Goal: Information Seeking & Learning: Compare options

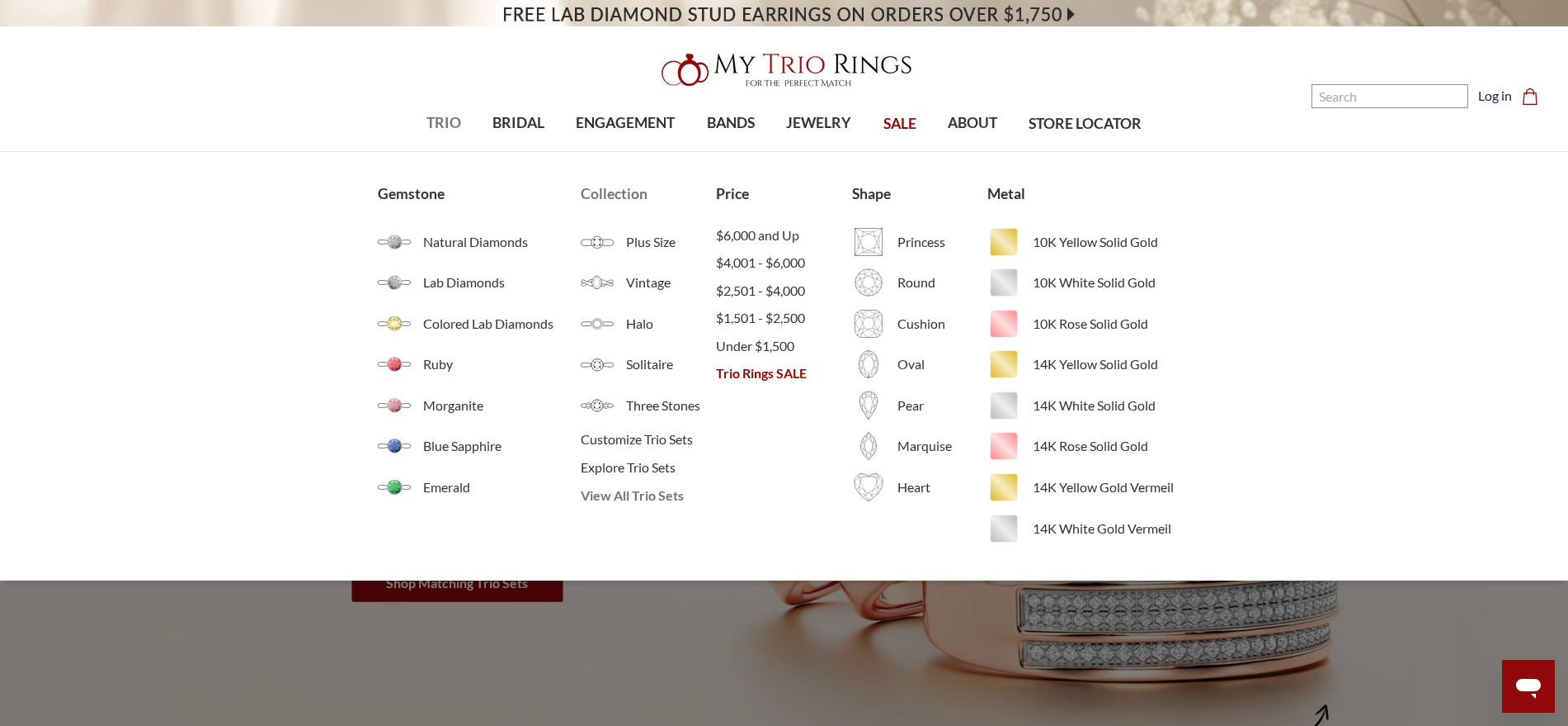
click at [620, 495] on span "View All Trio Sets" at bounding box center [648, 495] width 135 height 19
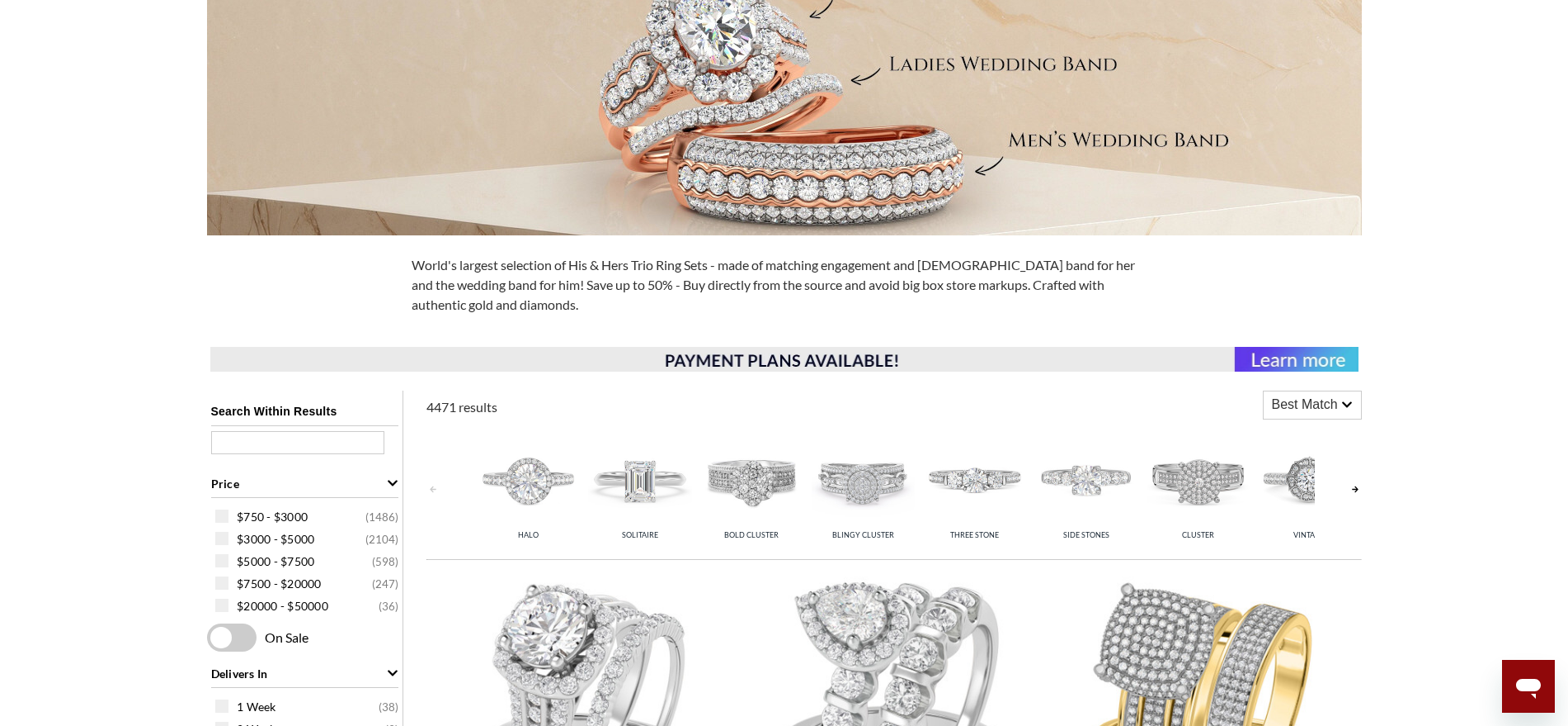
click at [1361, 488] on link at bounding box center [1356, 489] width 14 height 132
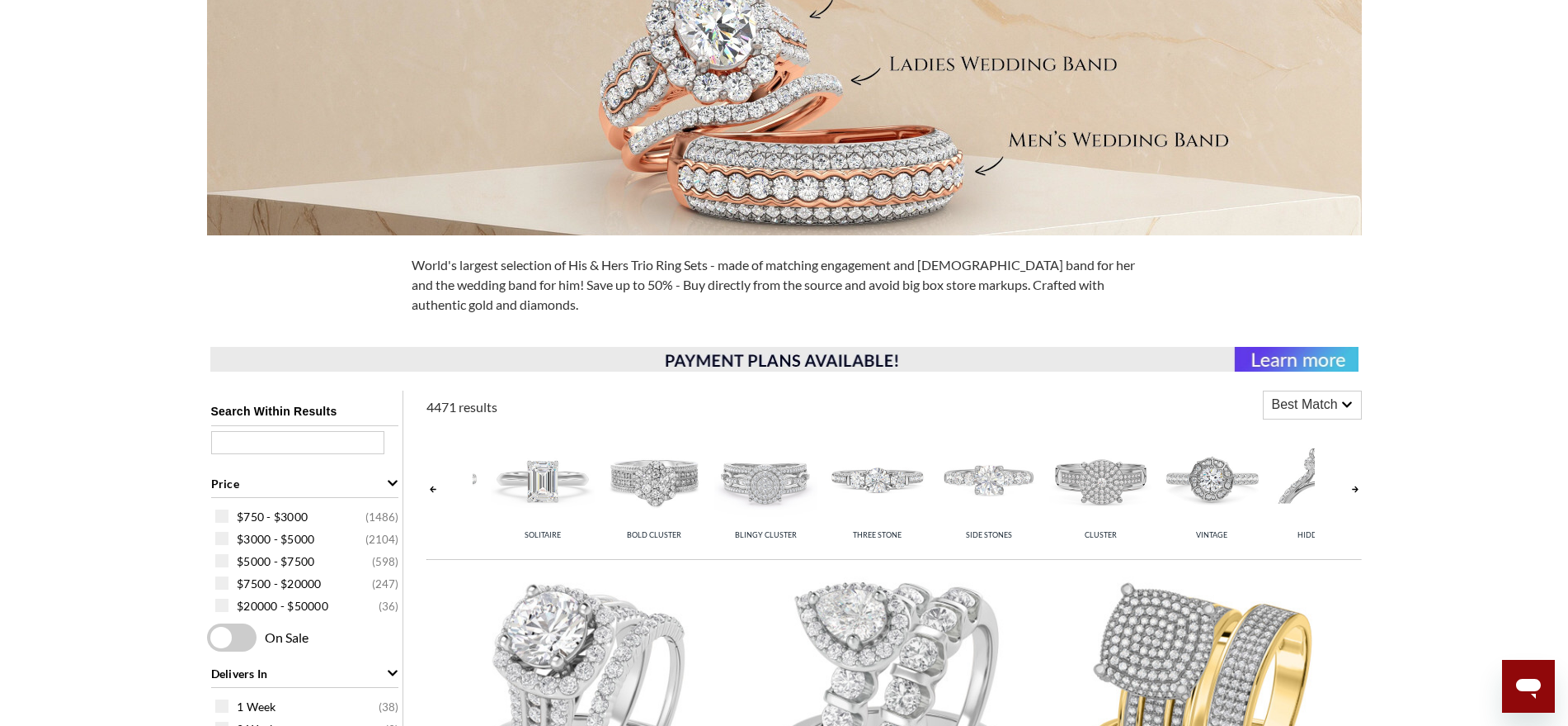
scroll to position [0, 111]
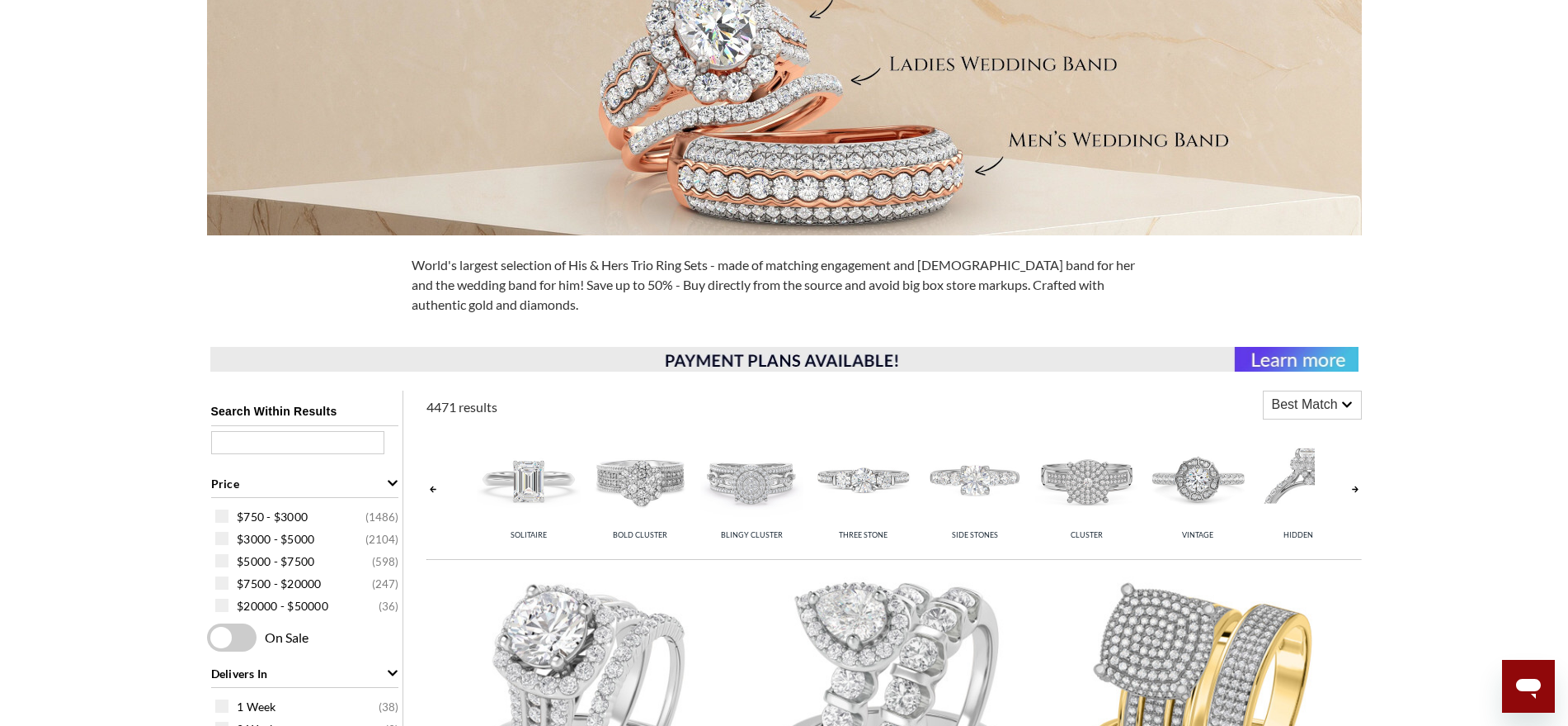
click at [1294, 481] on img at bounding box center [1310, 479] width 103 height 103
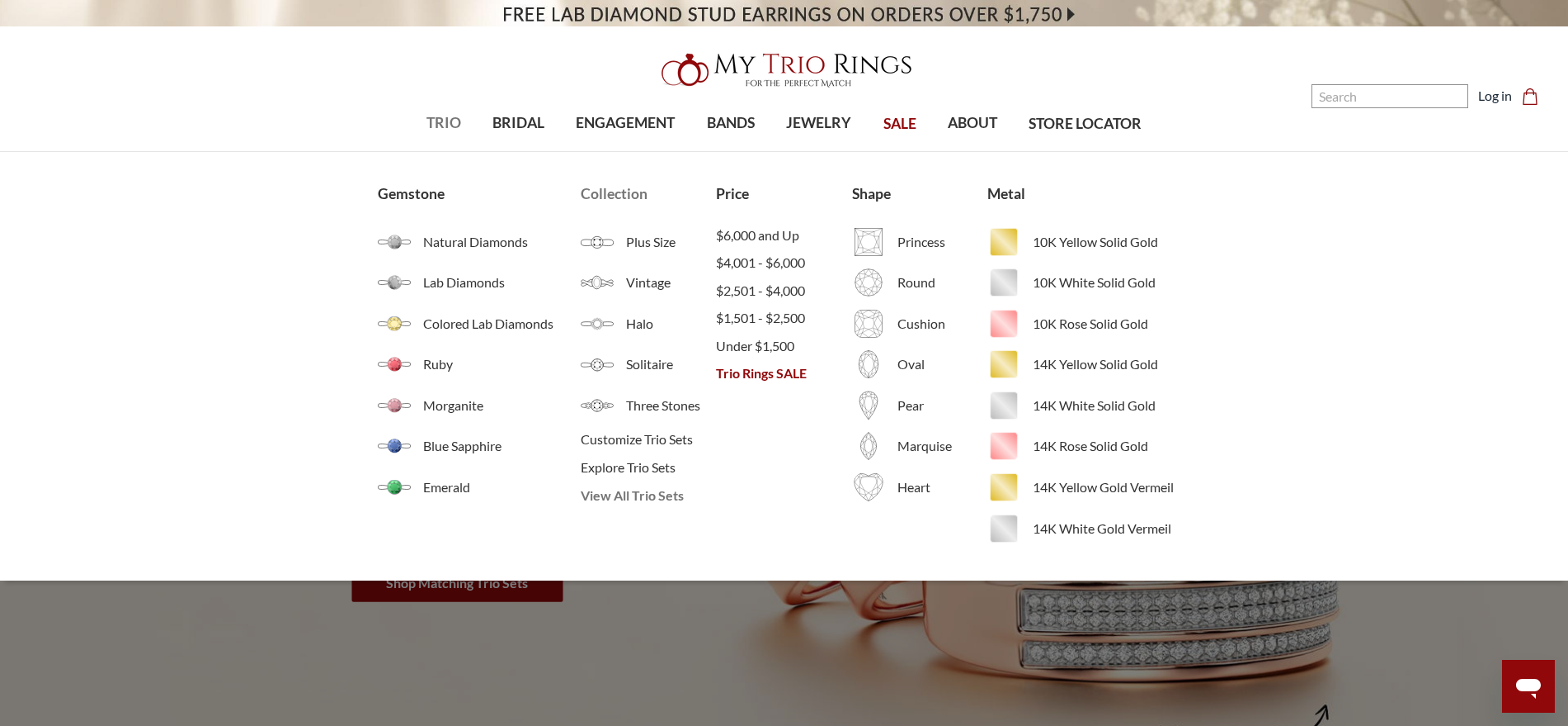
click at [616, 494] on span "View All Trio Sets" at bounding box center [648, 495] width 135 height 19
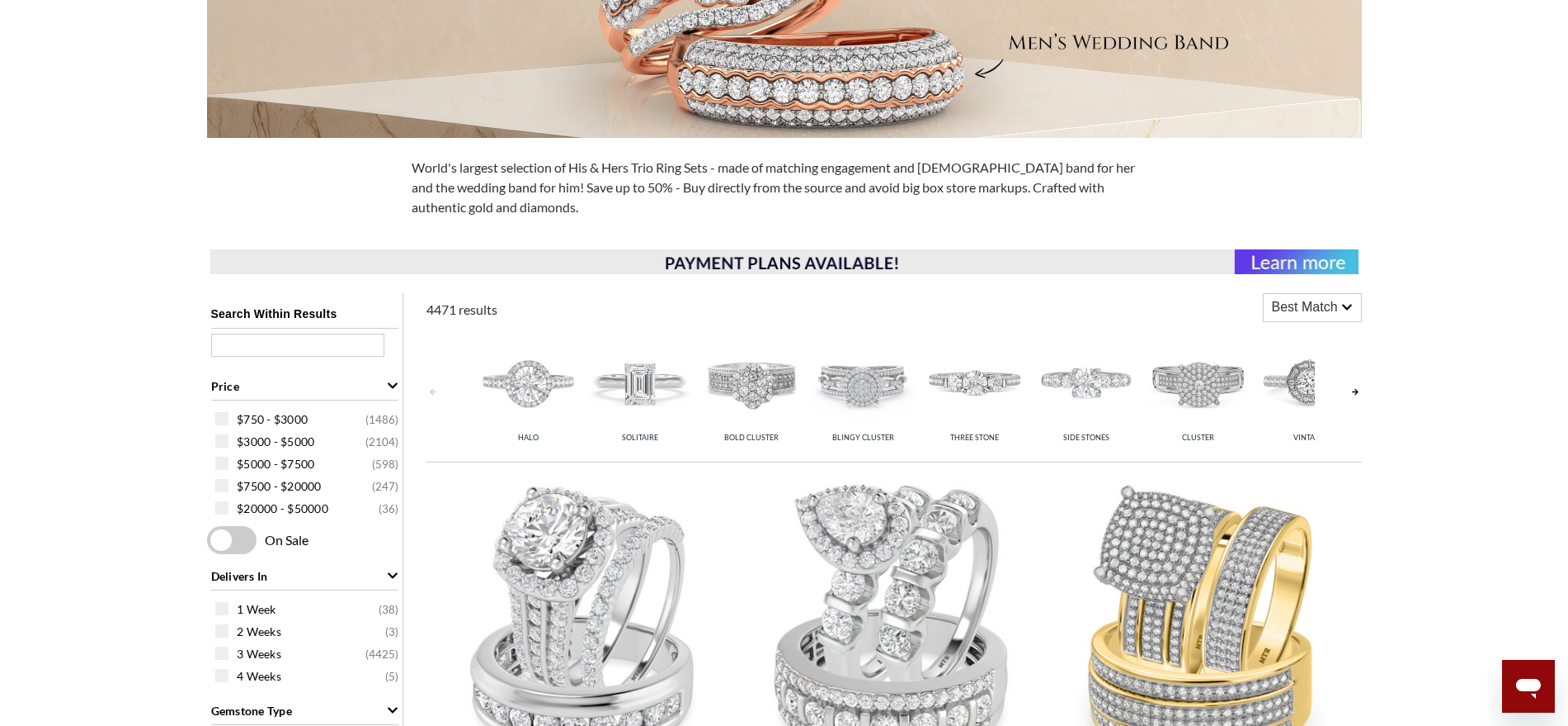
scroll to position [413, 0]
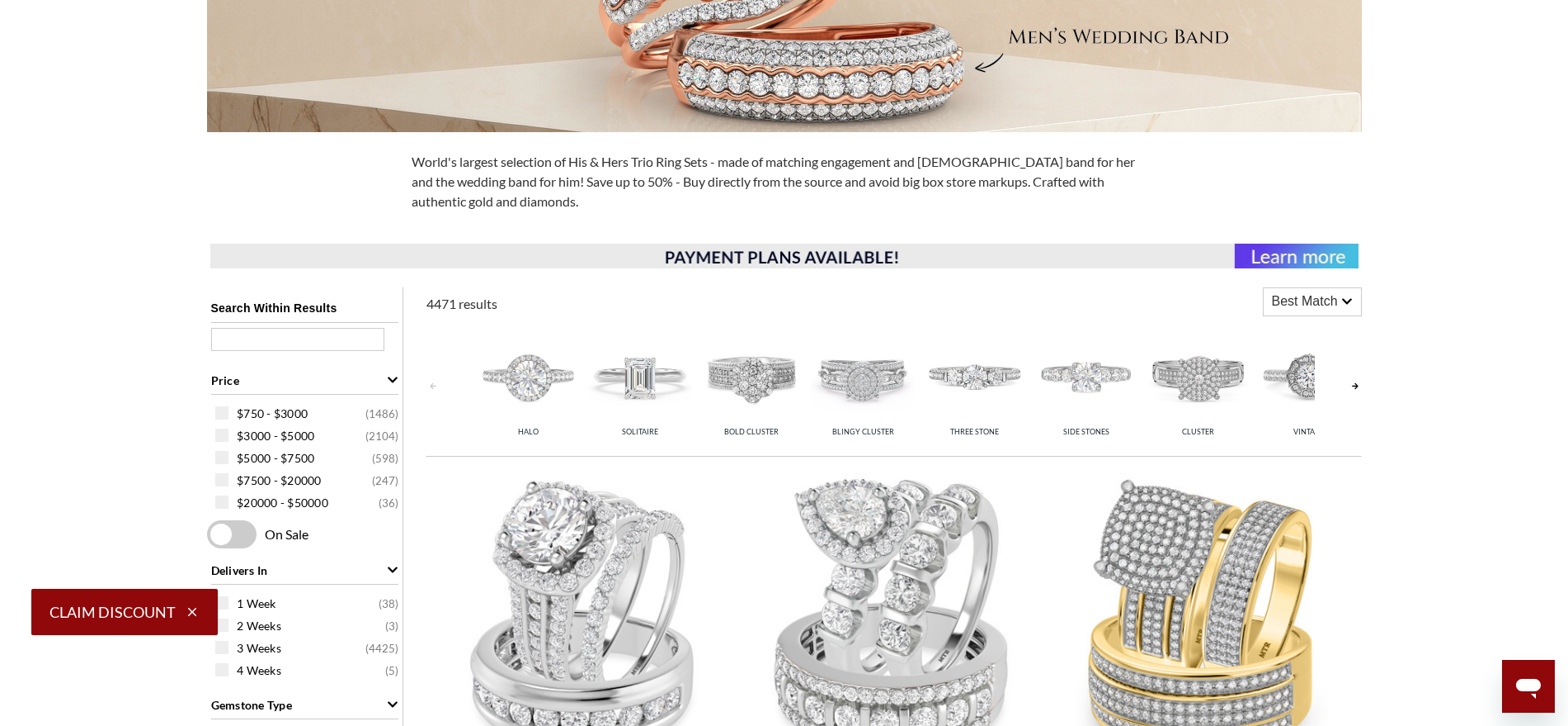
click at [854, 384] on img at bounding box center [864, 376] width 103 height 103
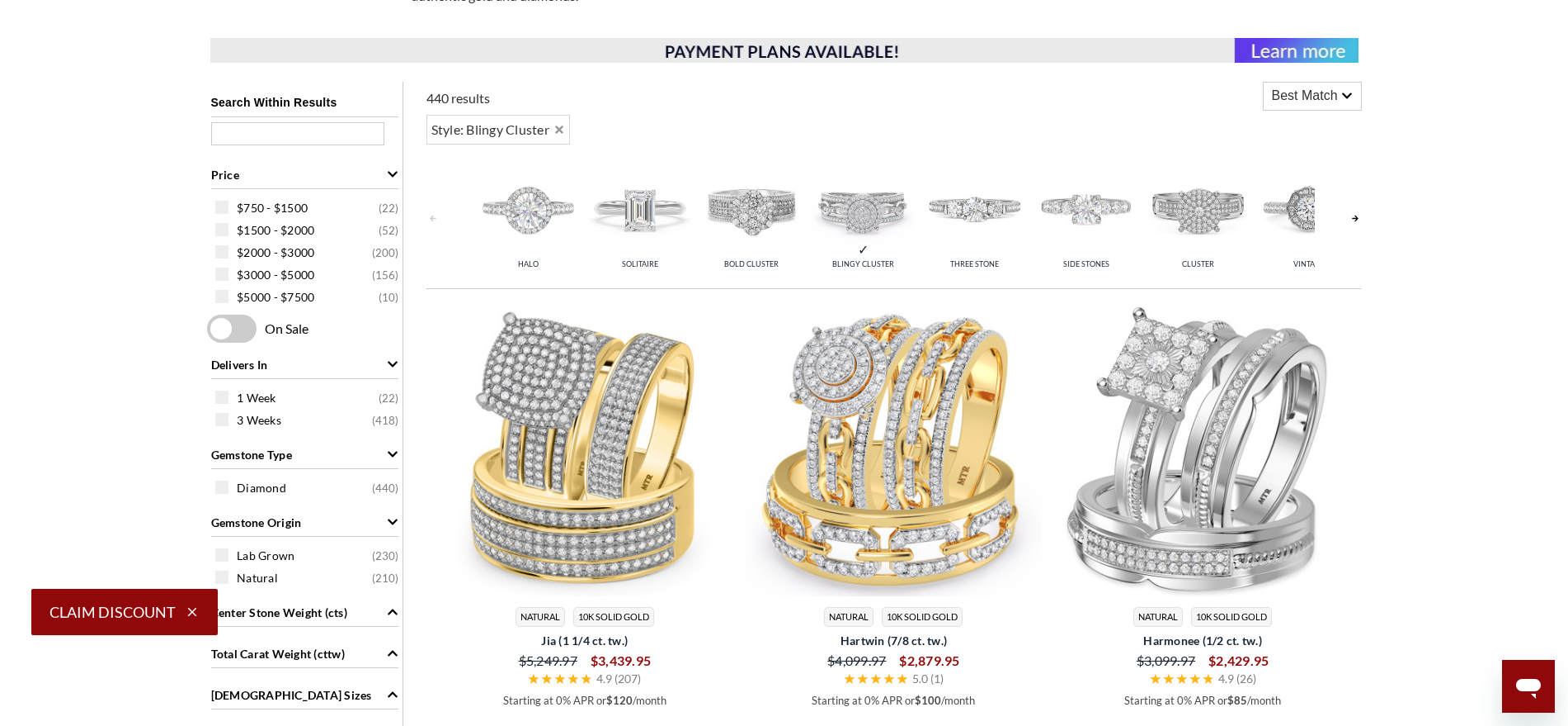
scroll to position [619, 0]
click at [263, 582] on span "Natural" at bounding box center [257, 577] width 41 height 17
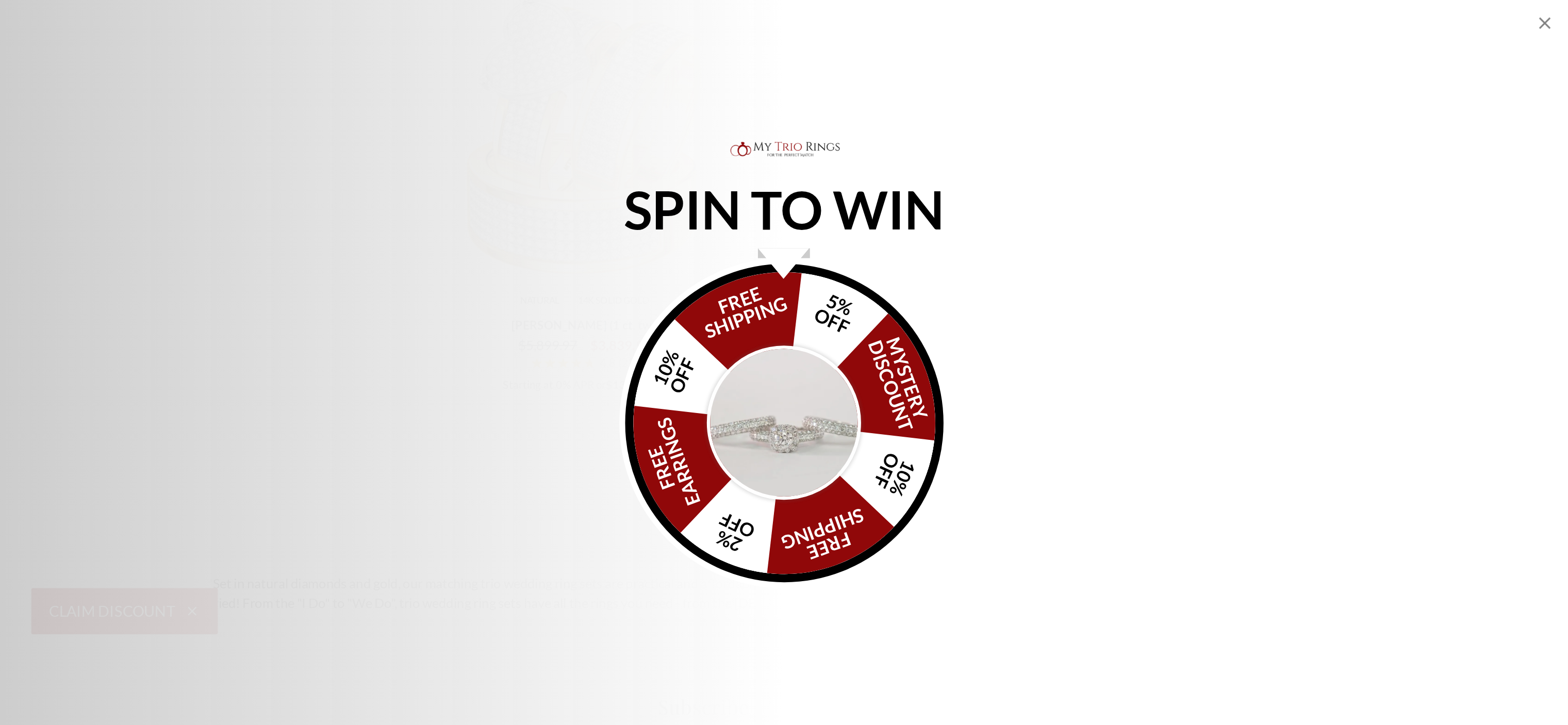
scroll to position [2965, 0]
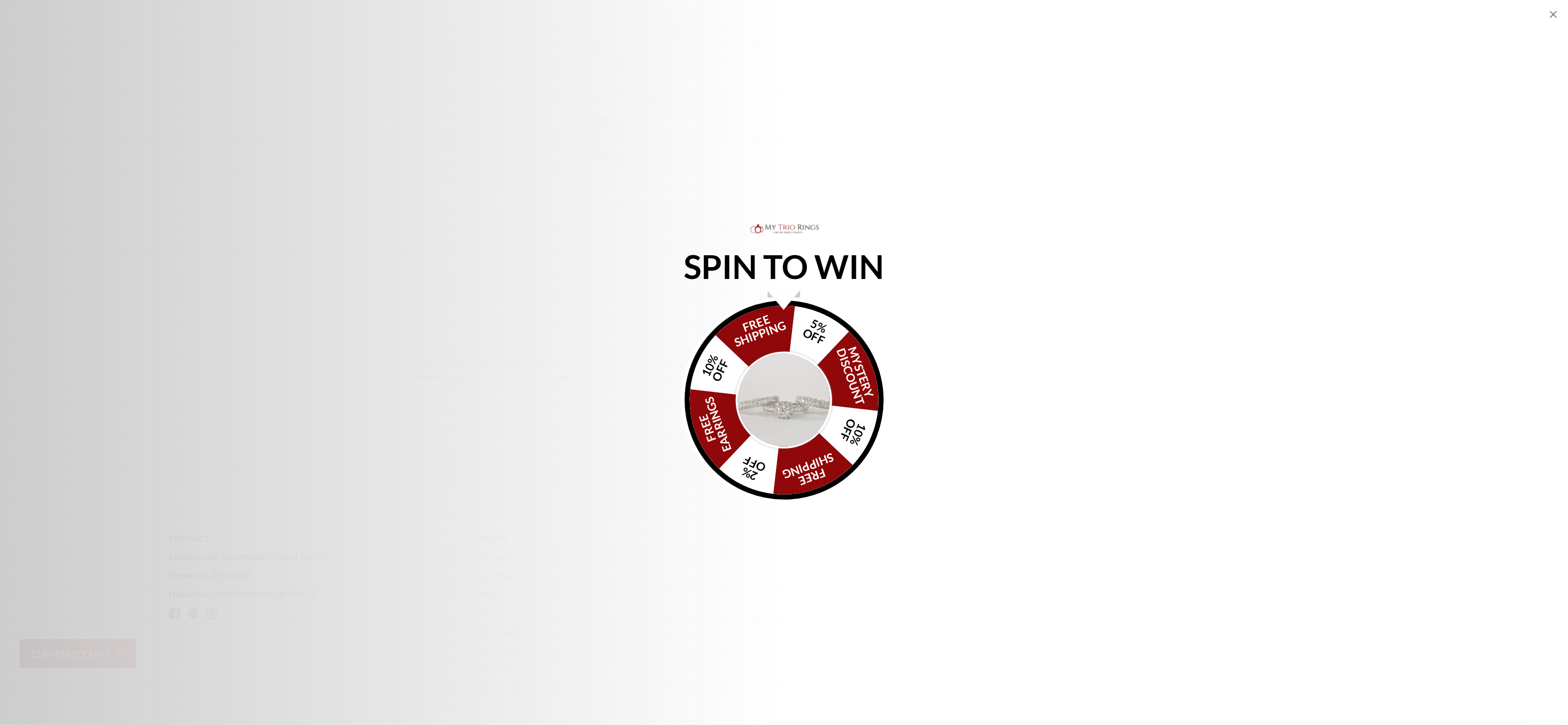
click at [979, 12] on icon "Close popup" at bounding box center [1553, 15] width 7 height 7
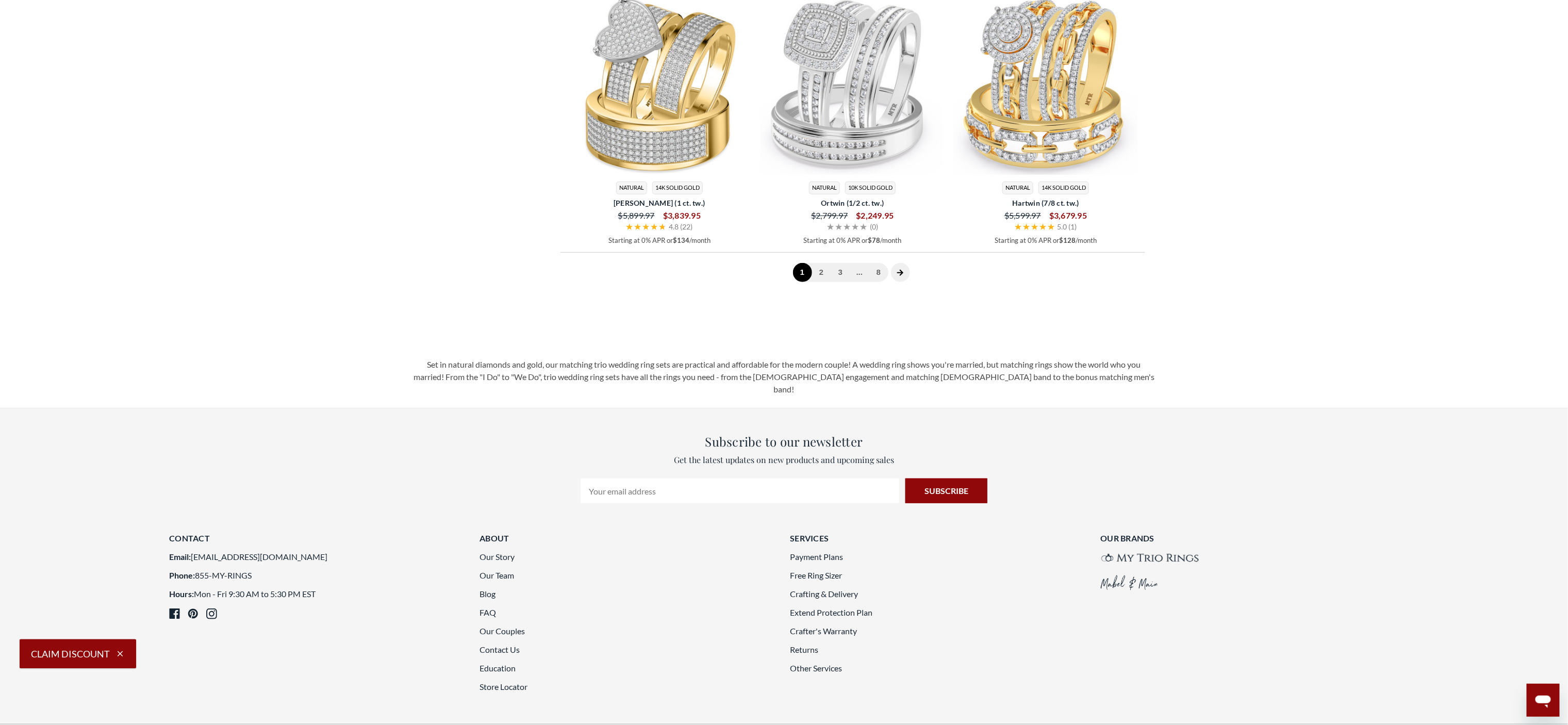
scroll to position [471, 0]
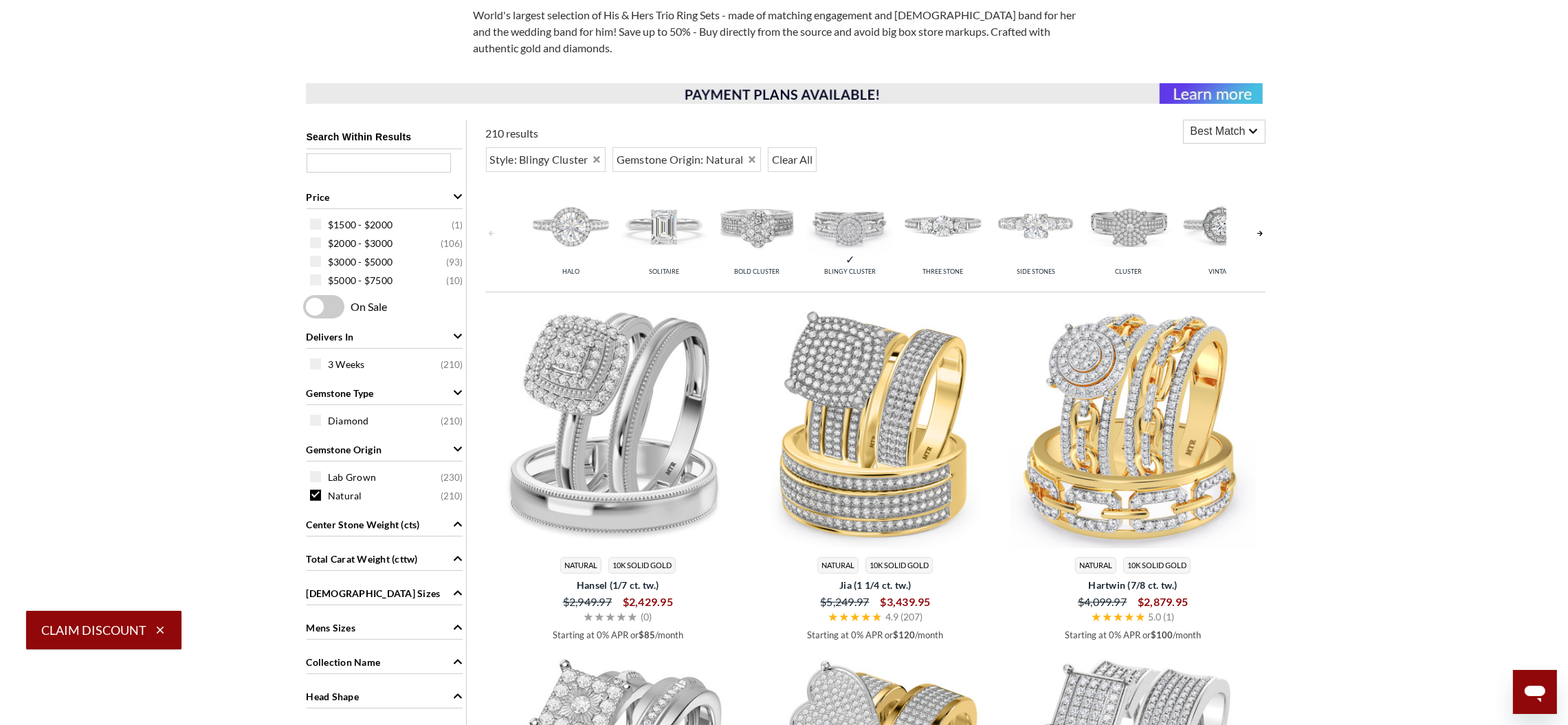
scroll to position [0, 0]
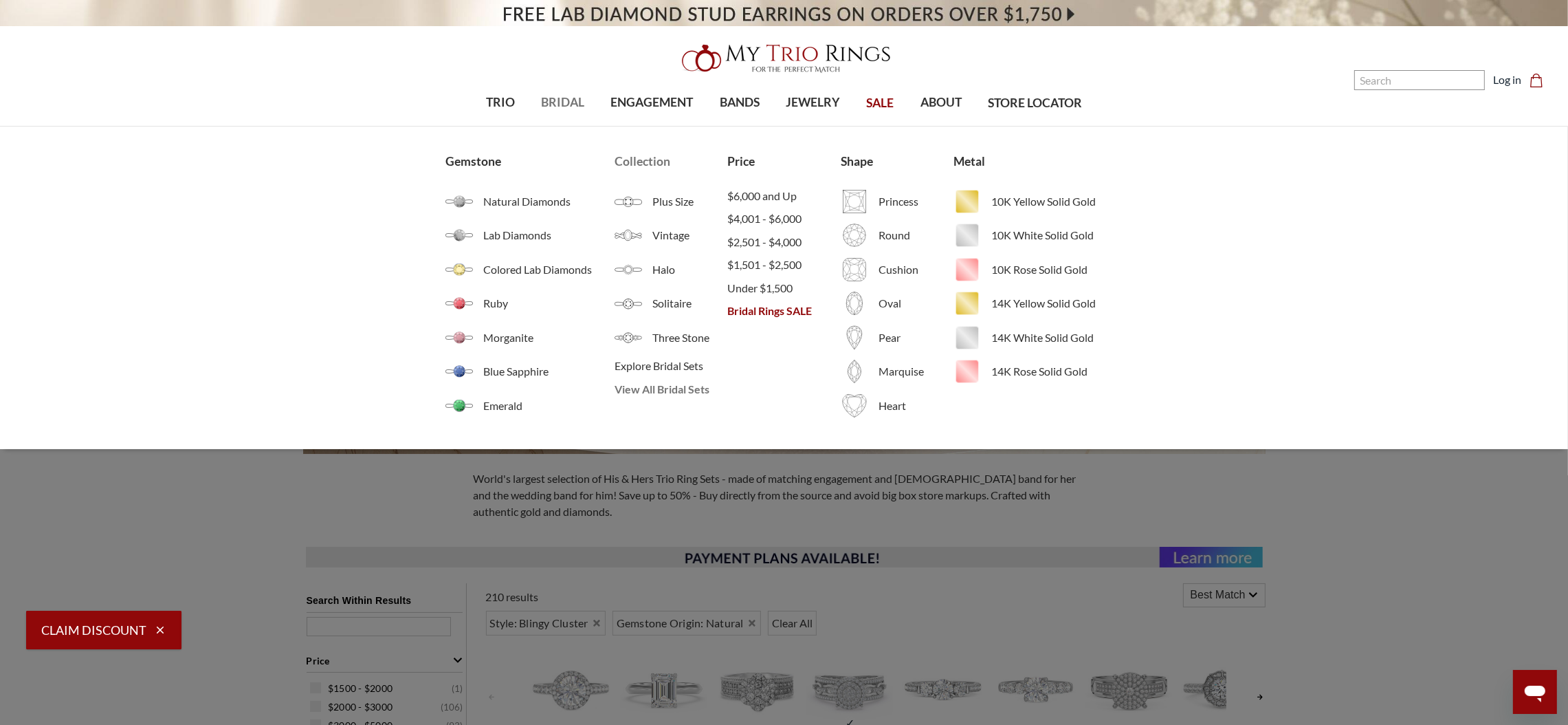
click at [639, 389] on span "View All Bridal Sets" at bounding box center [670, 389] width 113 height 16
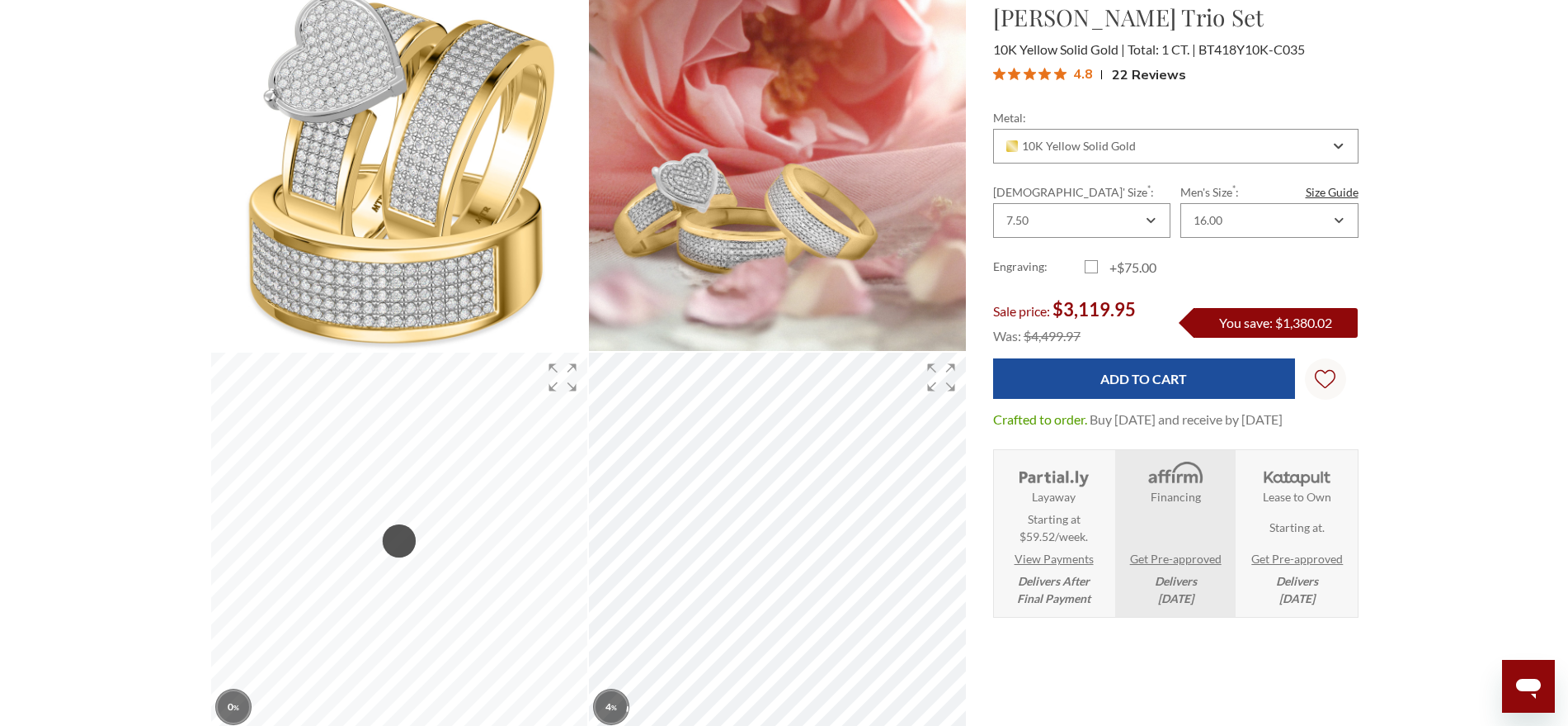
scroll to position [310, 0]
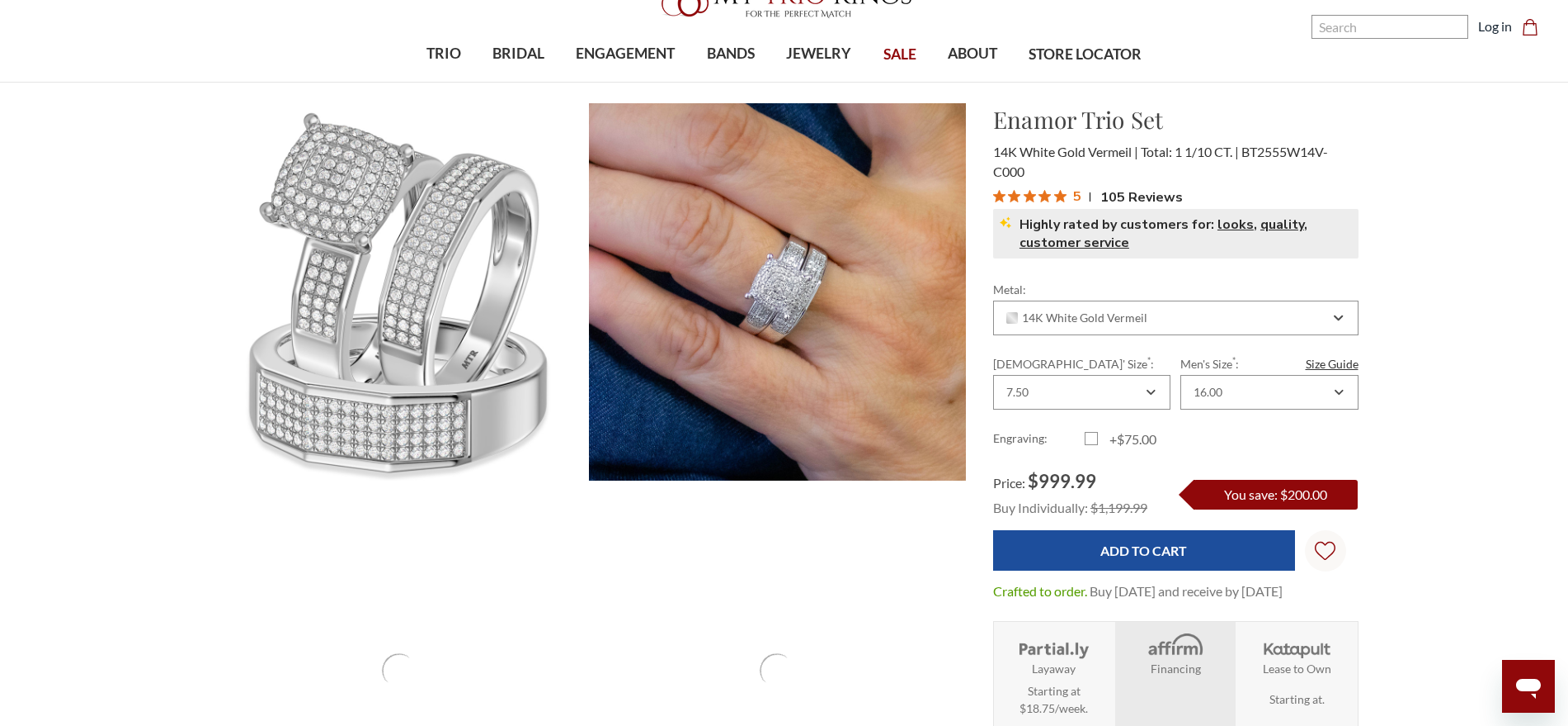
scroll to position [413, 0]
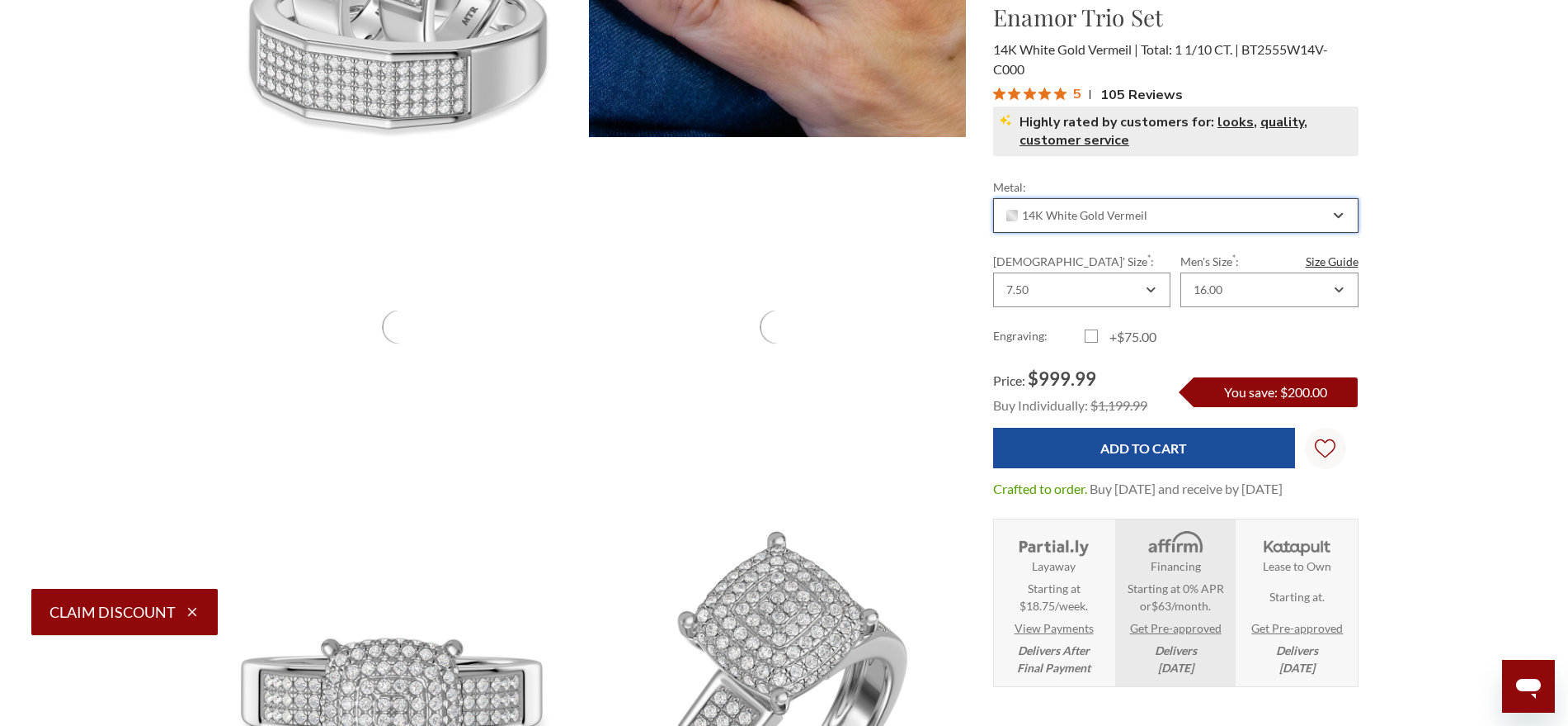
click at [1078, 203] on div "14K White Gold Vermeil" at bounding box center [1176, 215] width 365 height 35
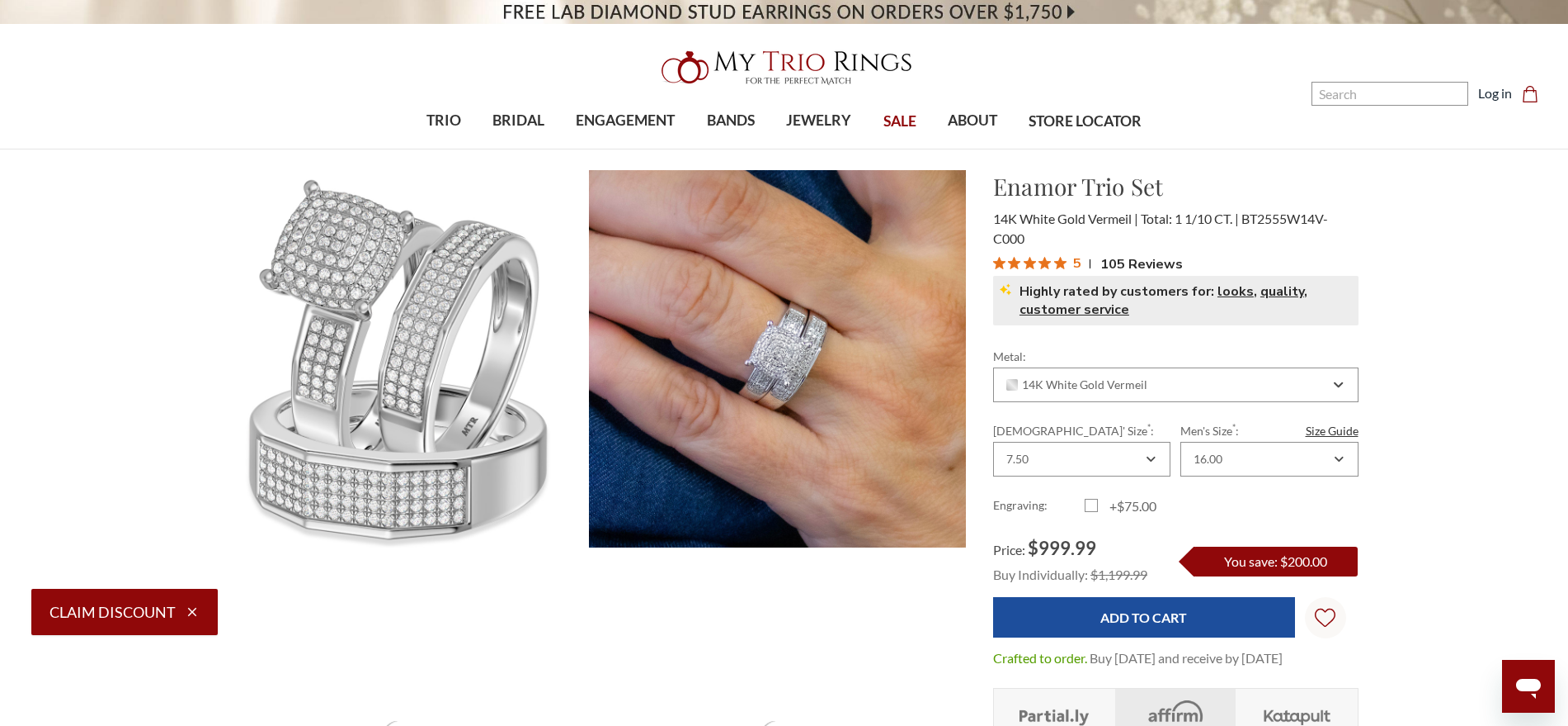
scroll to position [0, 0]
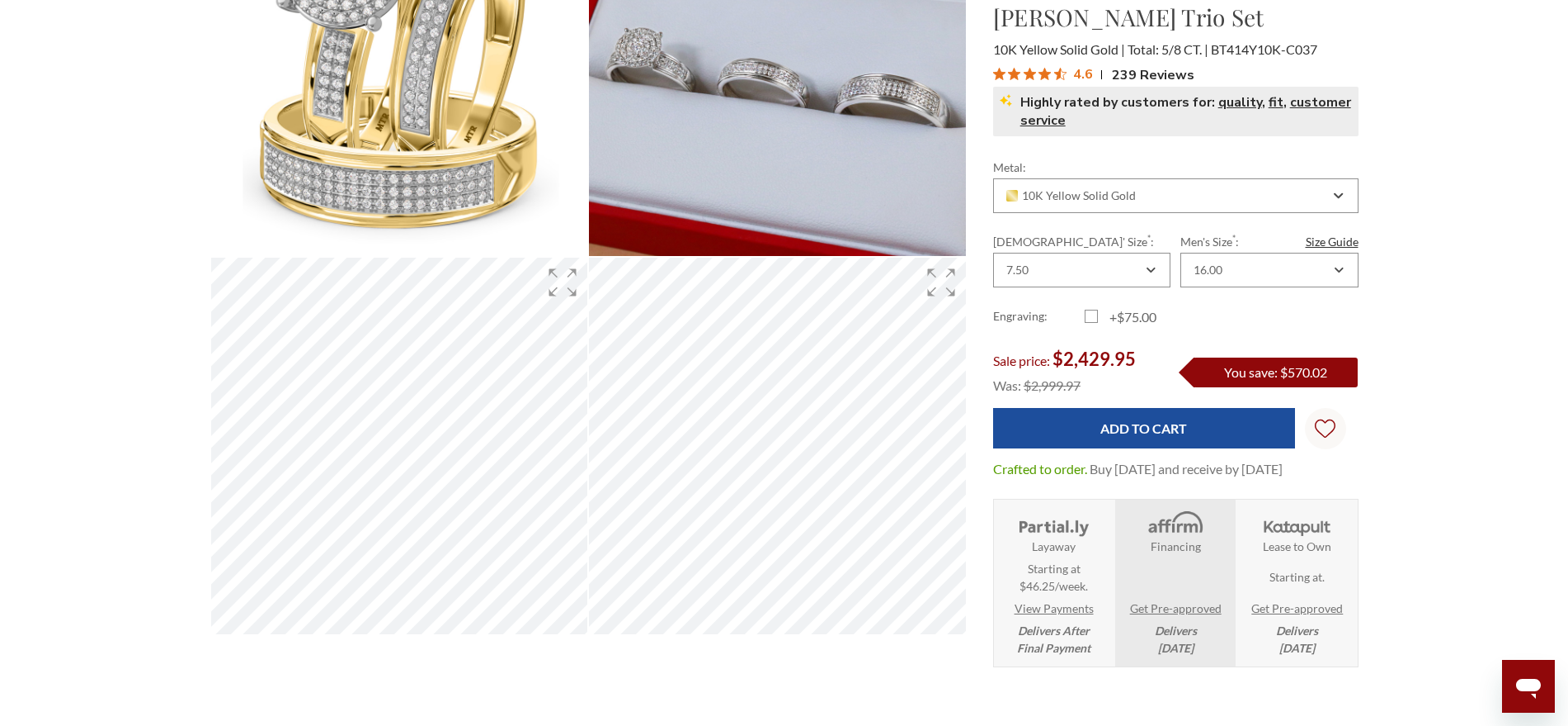
scroll to position [310, 0]
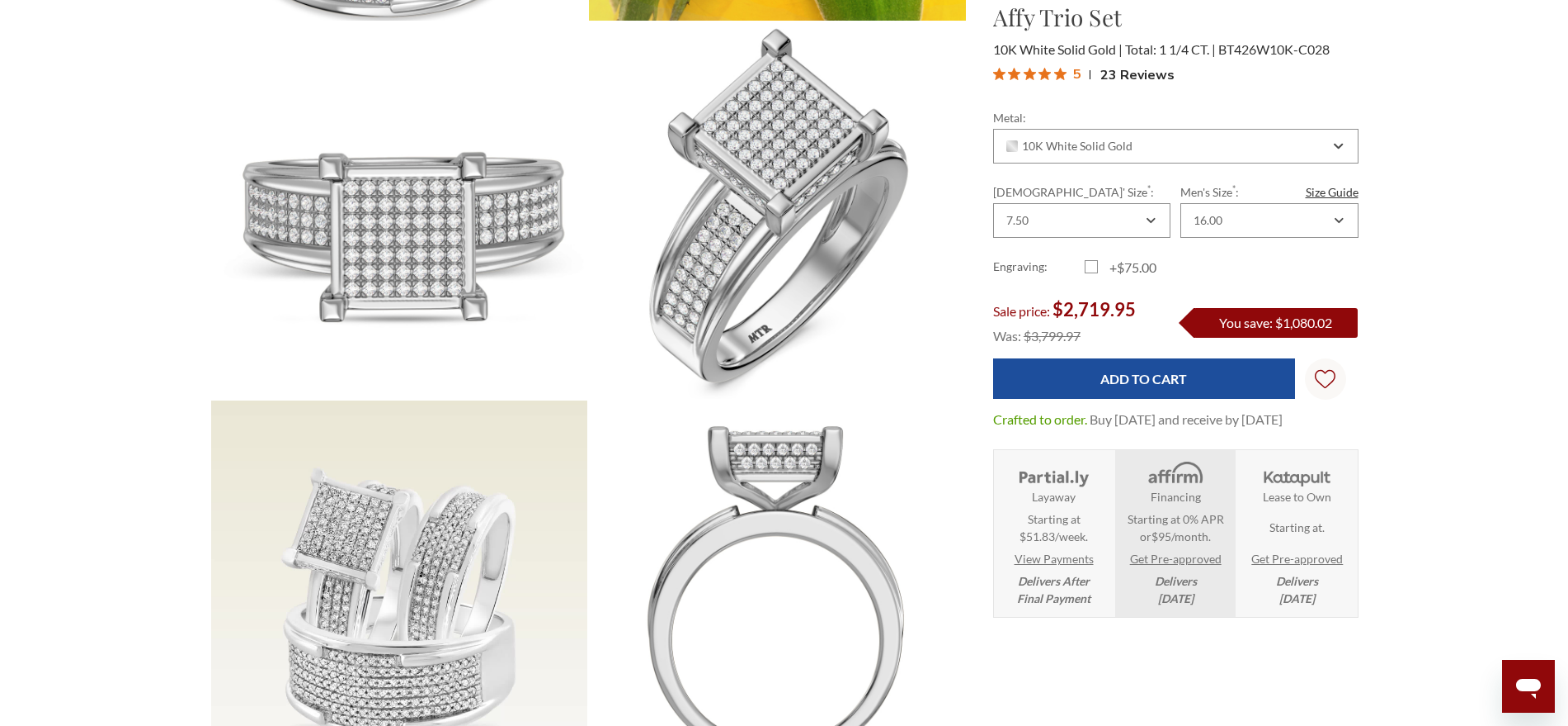
scroll to position [619, 0]
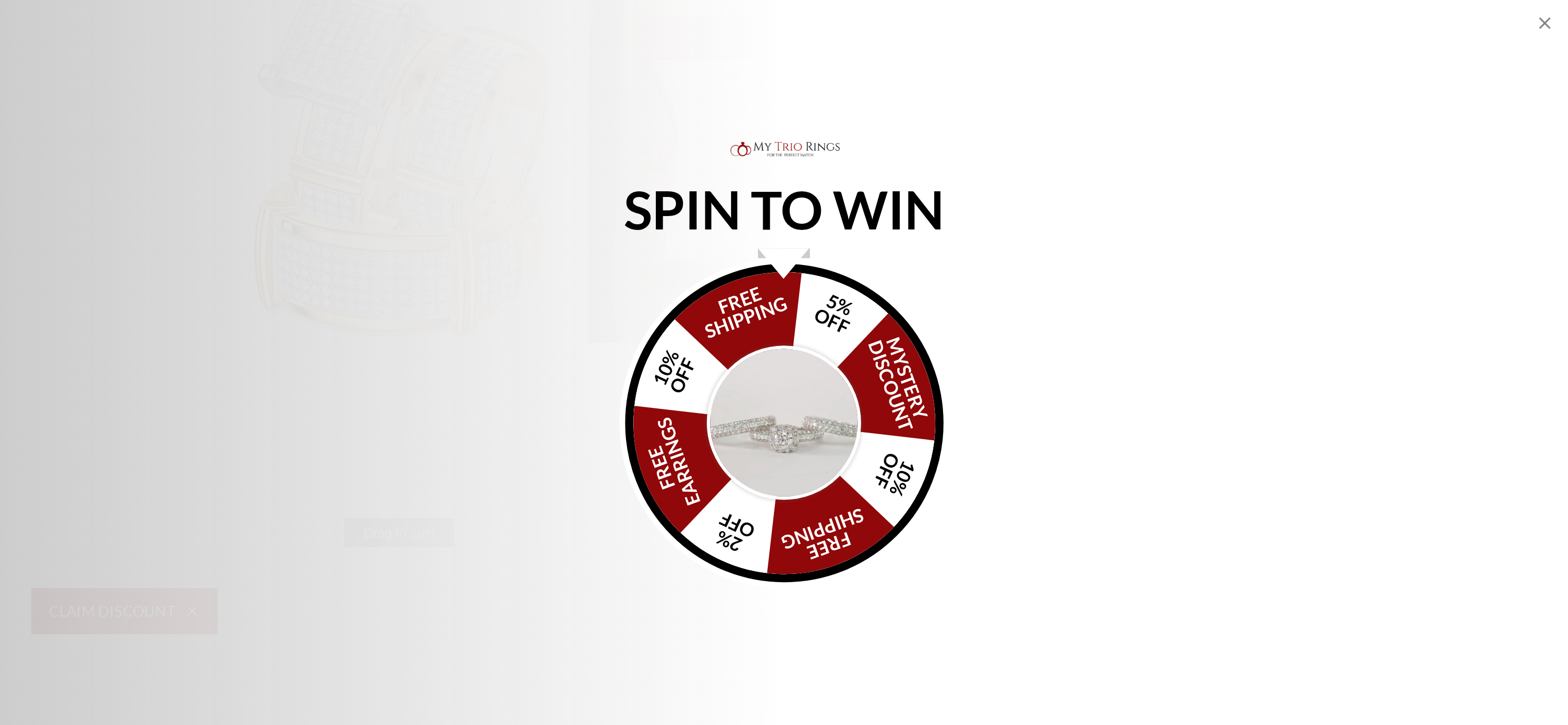
scroll to position [128, 0]
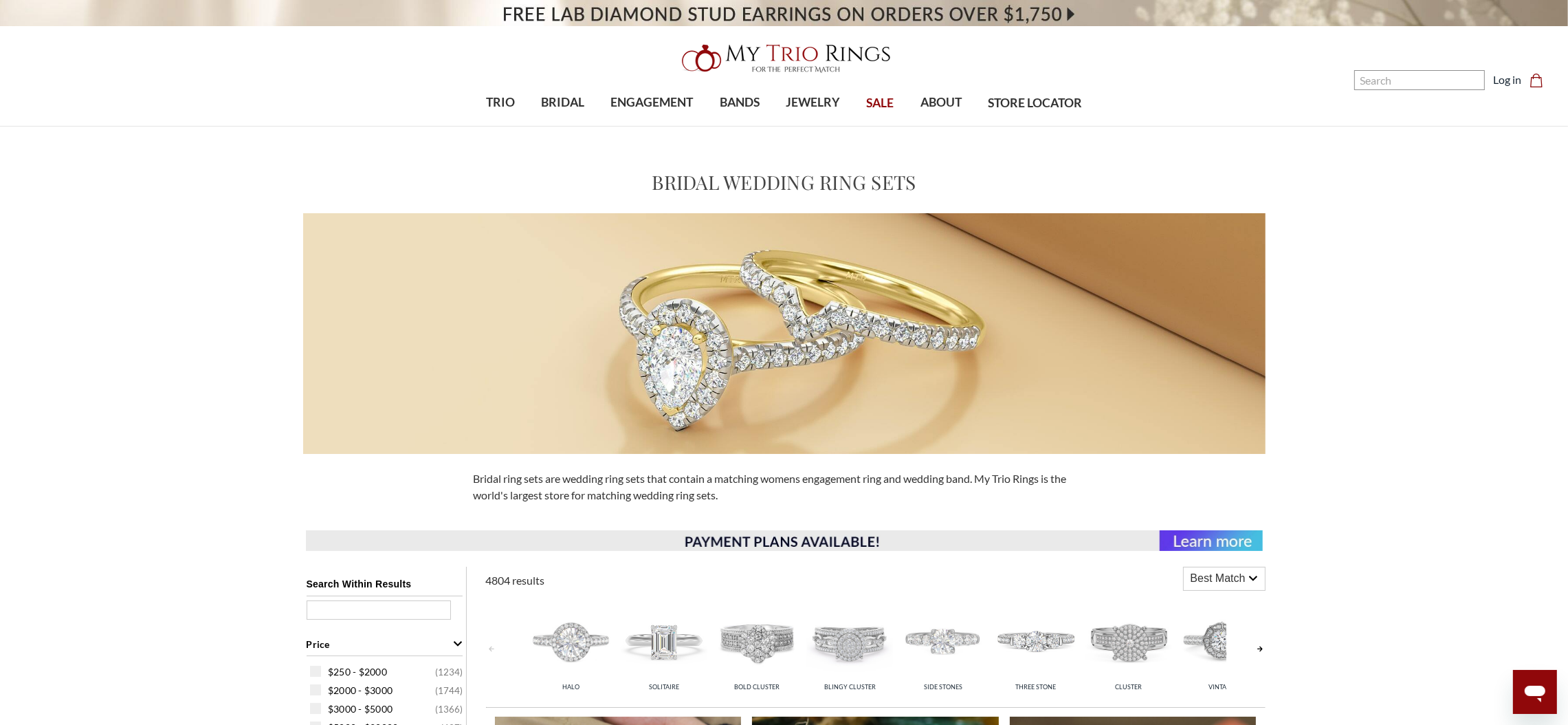
click at [868, 635] on img at bounding box center [850, 641] width 86 height 86
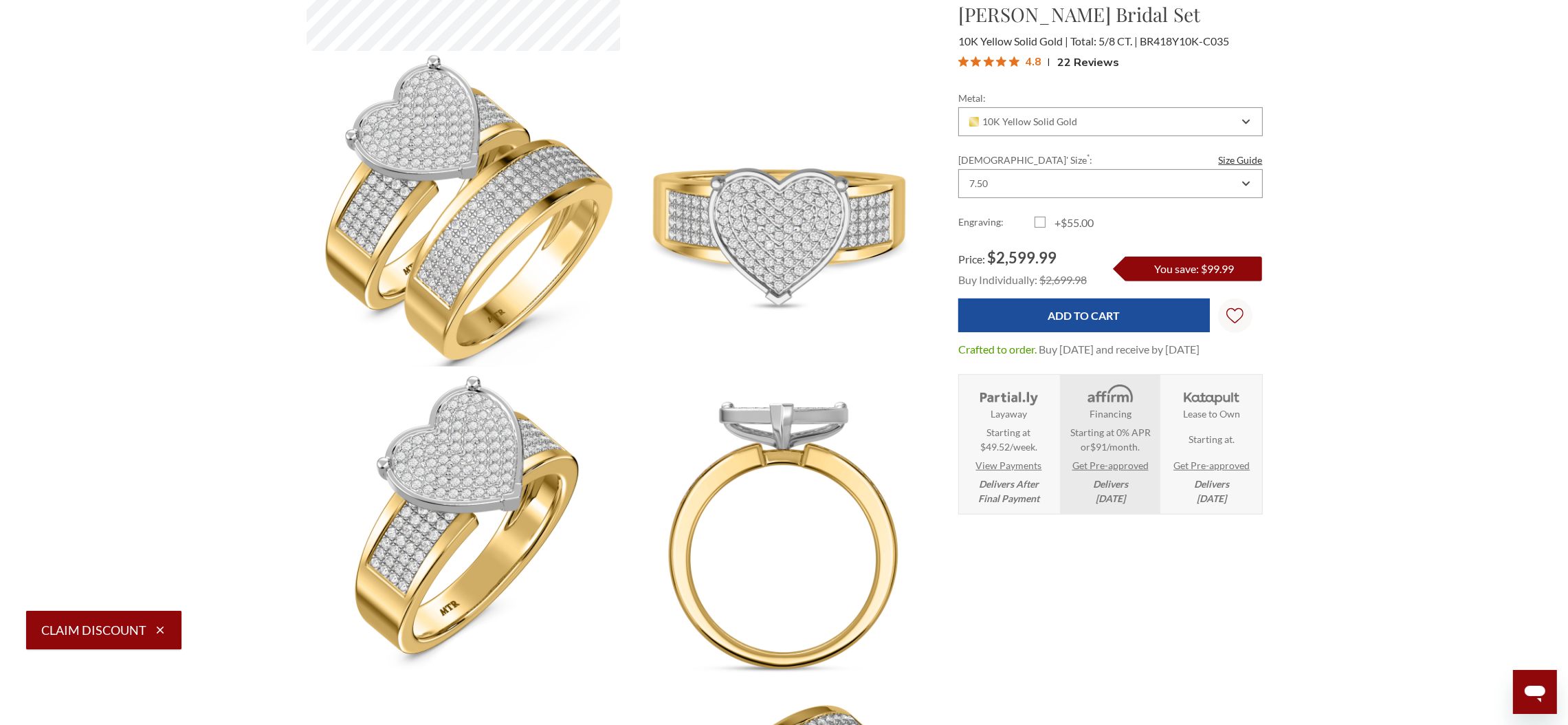
scroll to position [309, 0]
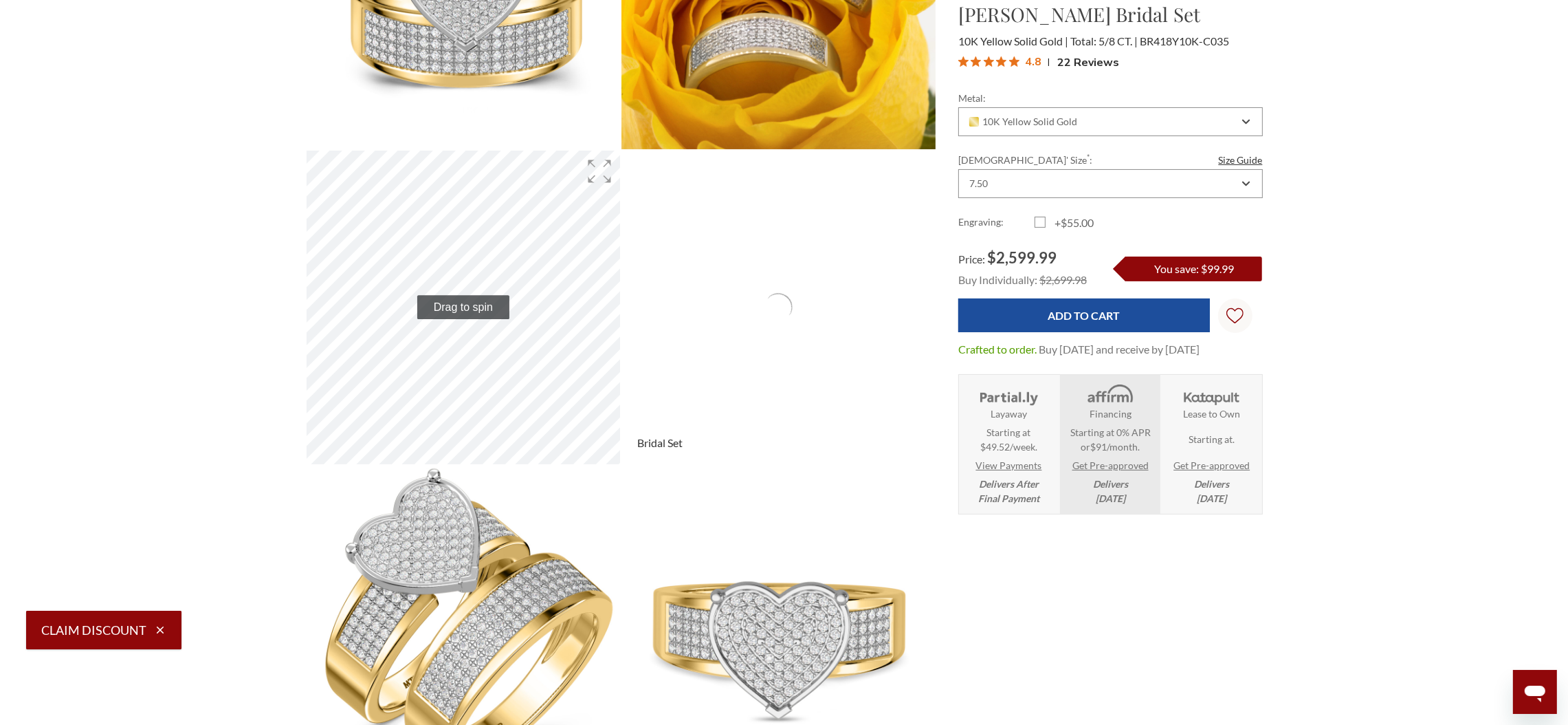
click at [769, 342] on video at bounding box center [778, 308] width 314 height 314
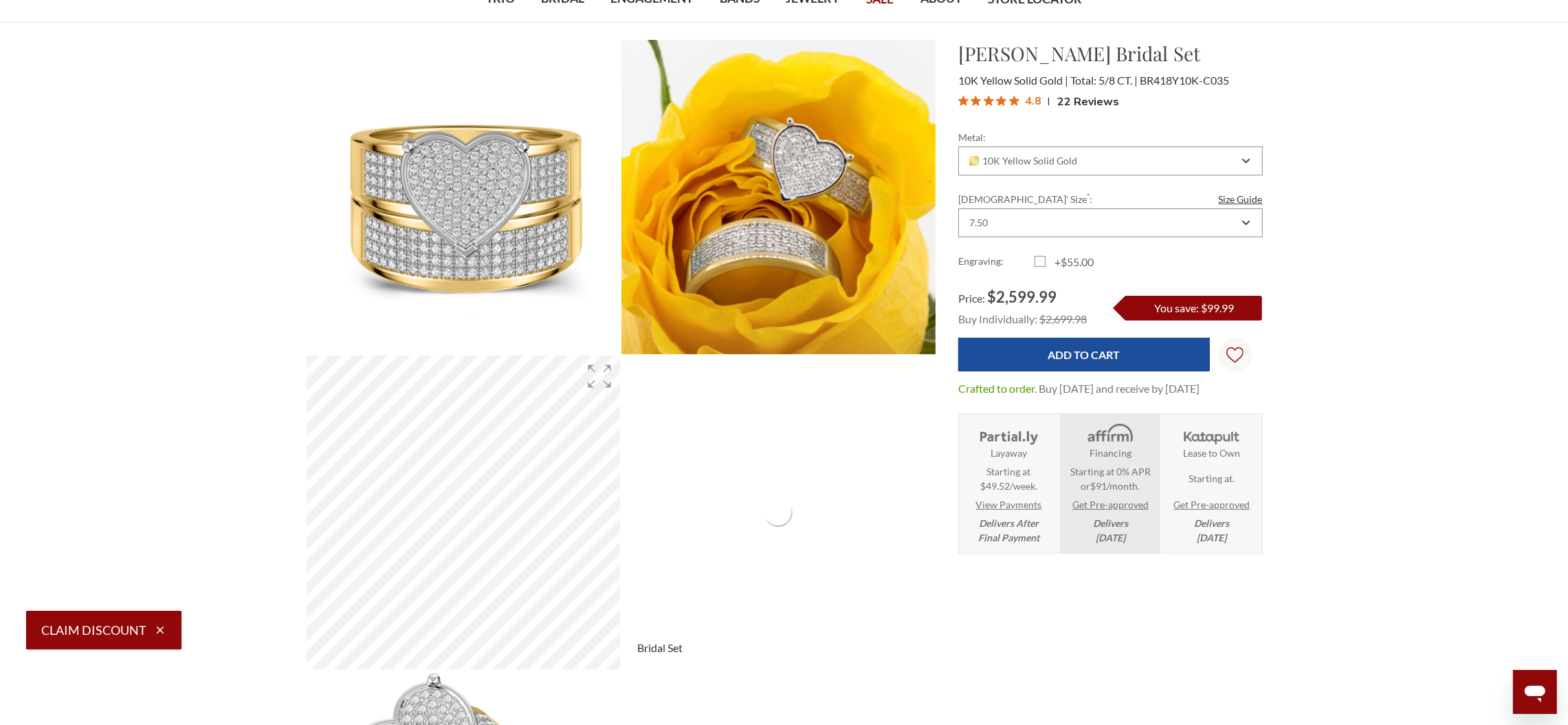
scroll to position [103, 0]
